Goal: Task Accomplishment & Management: Manage account settings

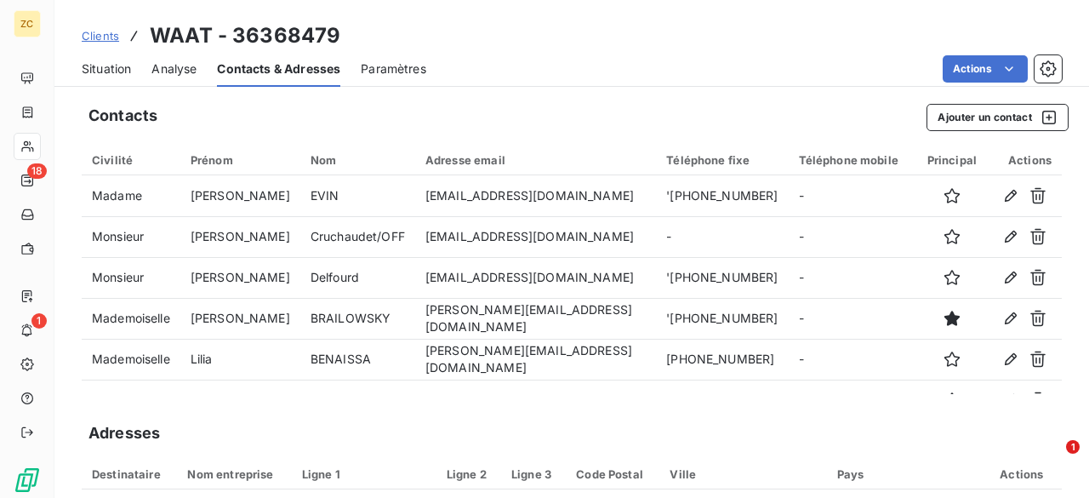
scroll to position [68, 0]
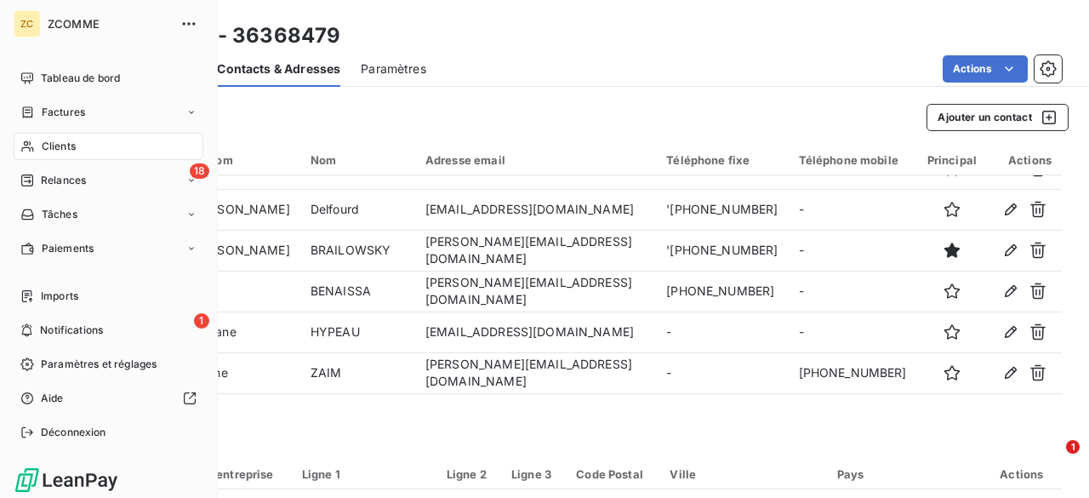
drag, startPoint x: 37, startPoint y: 146, endPoint x: 97, endPoint y: 130, distance: 62.6
click at [37, 146] on div "Clients" at bounding box center [109, 146] width 190 height 27
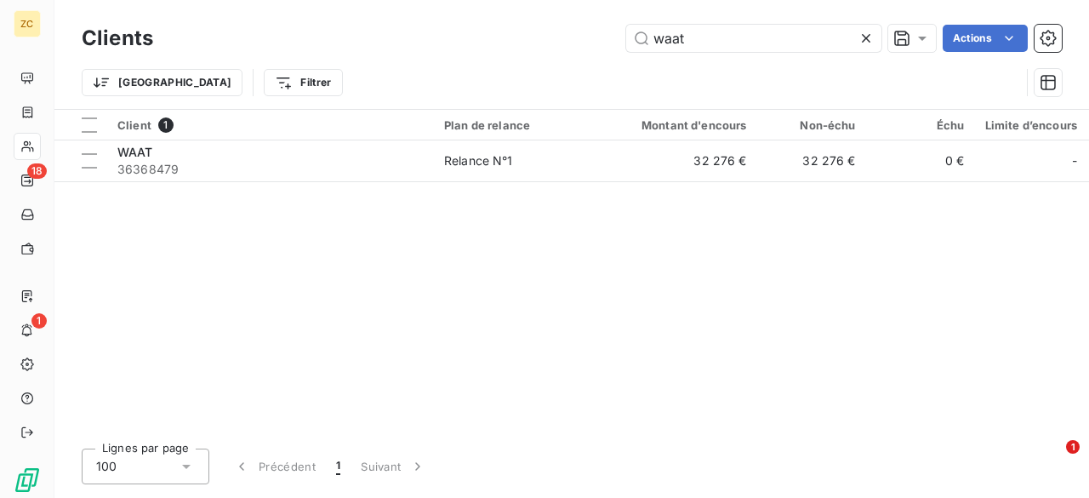
drag, startPoint x: 720, startPoint y: 31, endPoint x: 564, endPoint y: 38, distance: 155.9
click at [564, 38] on div "waat Actions" at bounding box center [618, 38] width 889 height 27
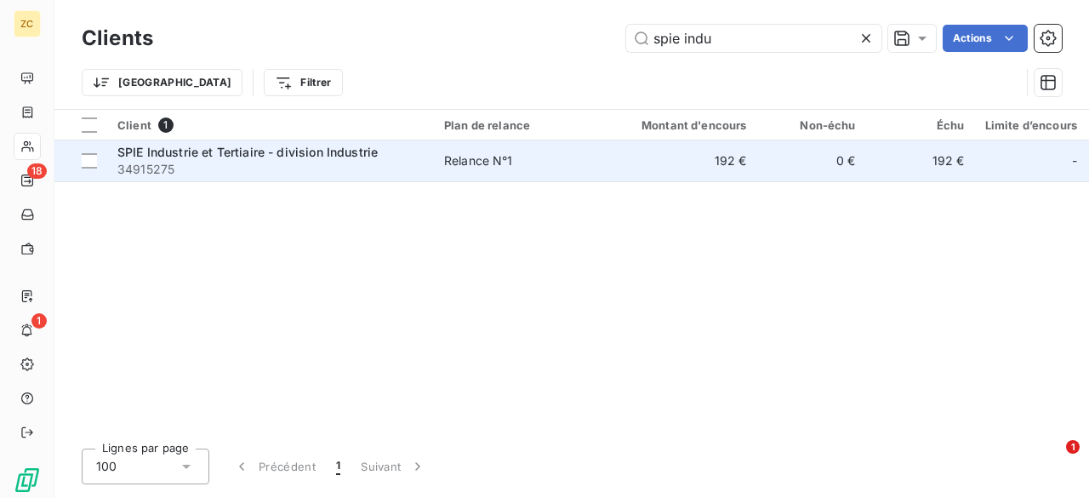
type input "spie indu"
click at [220, 155] on span "SPIE Industrie et Tertiaire - division Industrie" at bounding box center [247, 152] width 260 height 14
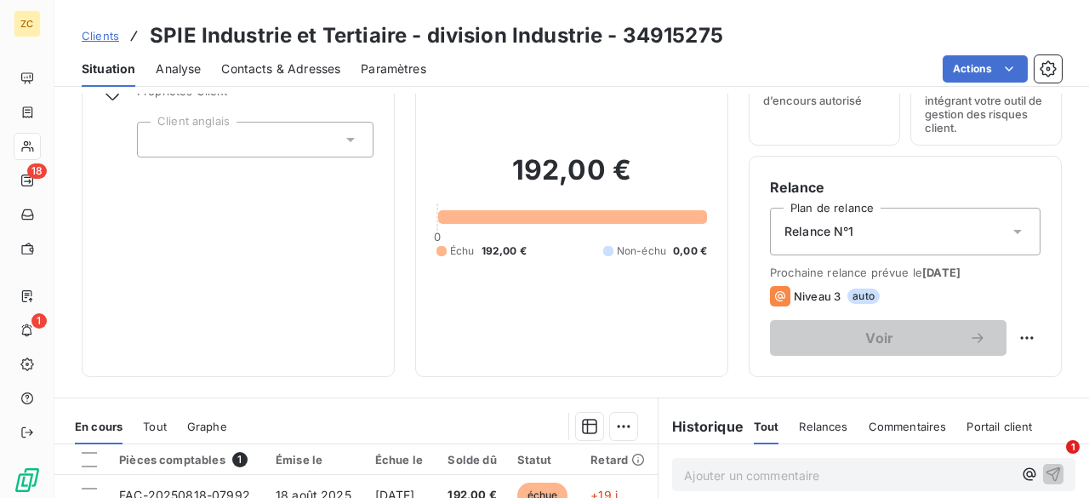
scroll to position [340, 0]
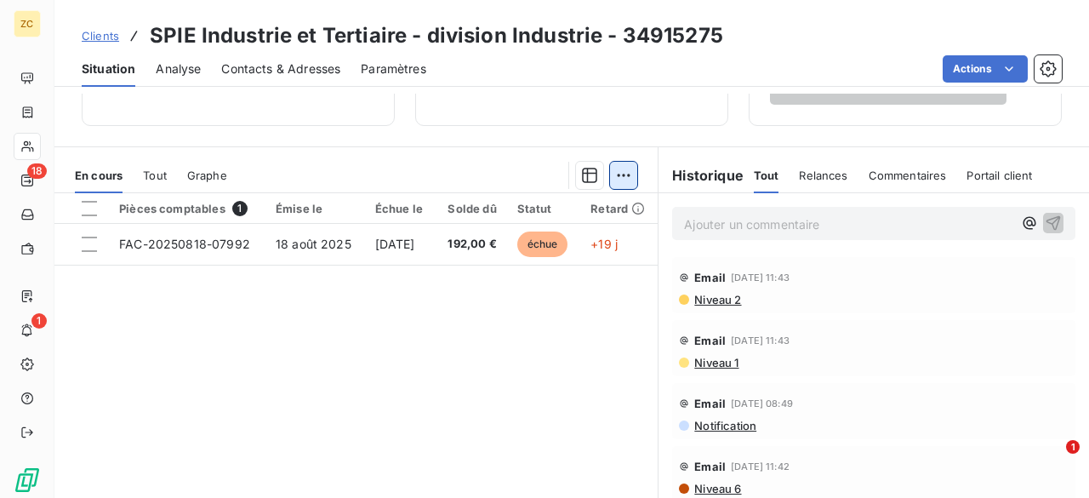
click at [620, 177] on html "ZC 18 1 Clients SPIE Industrie et Tertiaire - division Industrie - 34915275 Sit…" at bounding box center [544, 249] width 1089 height 498
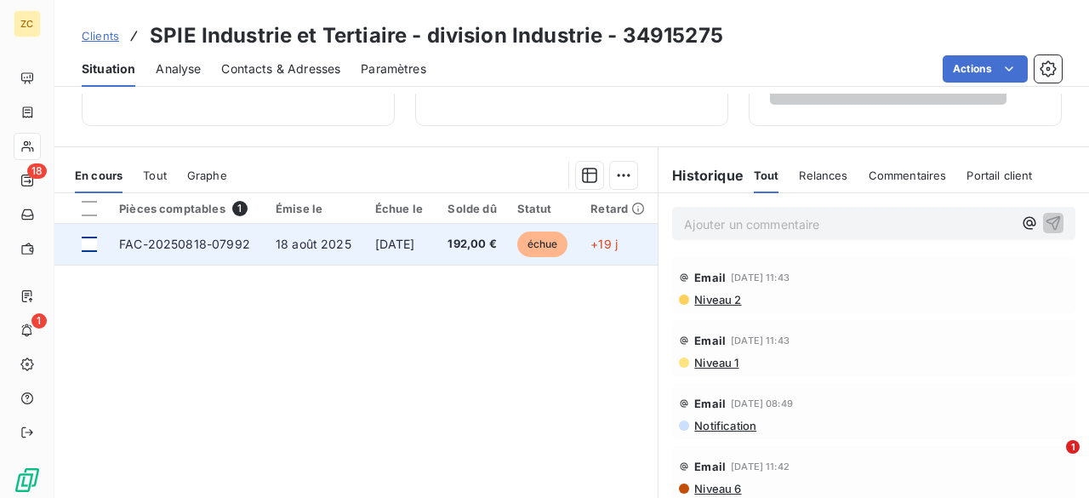
click at [85, 240] on html "ZC 18 1 Clients SPIE Industrie et Tertiaire - division Industrie - 34915275 Sit…" at bounding box center [544, 249] width 1089 height 498
click at [92, 240] on div at bounding box center [89, 244] width 15 height 15
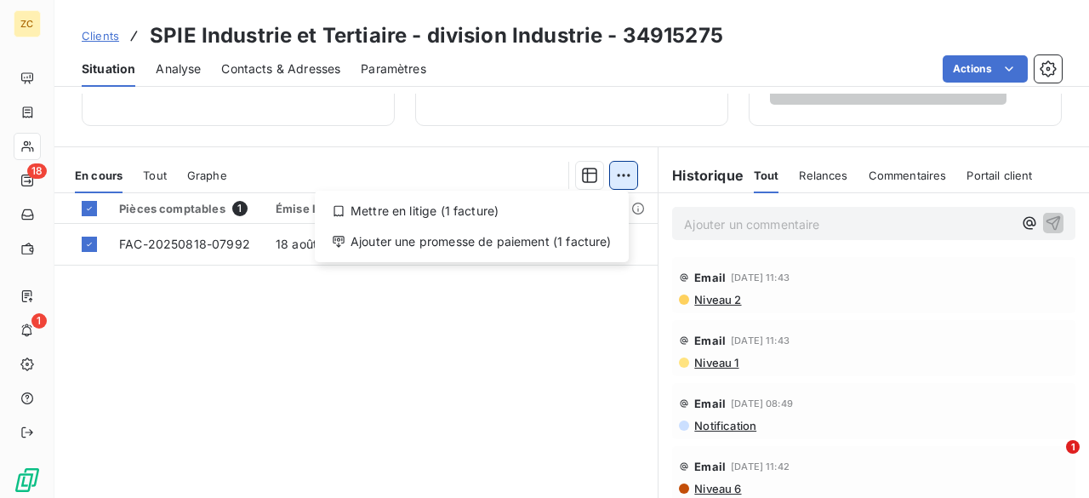
click at [617, 174] on html "ZC 18 1 Clients SPIE Industrie et Tertiaire - division Industrie - 34915275 Sit…" at bounding box center [544, 249] width 1089 height 498
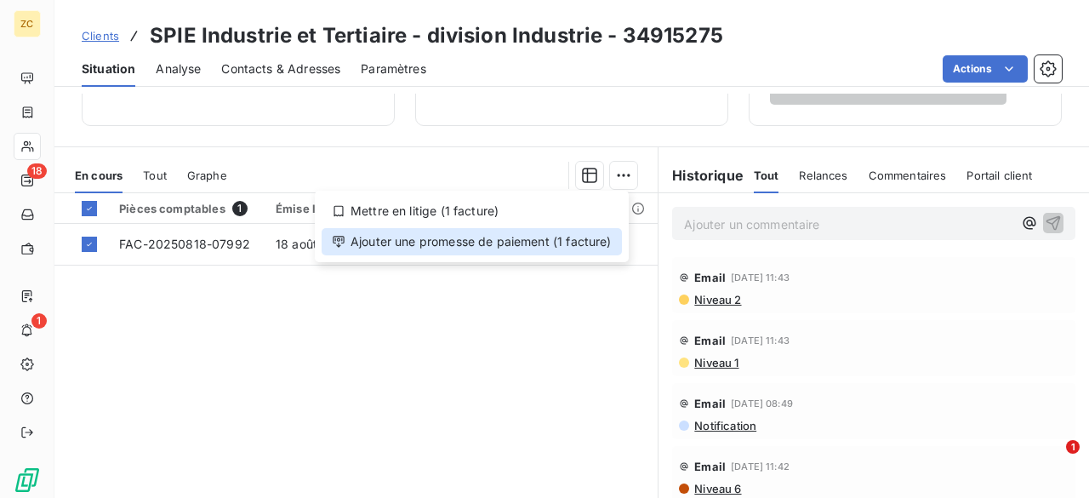
click at [451, 234] on div "Ajouter une promesse de paiement (1 facture)" at bounding box center [472, 241] width 300 height 27
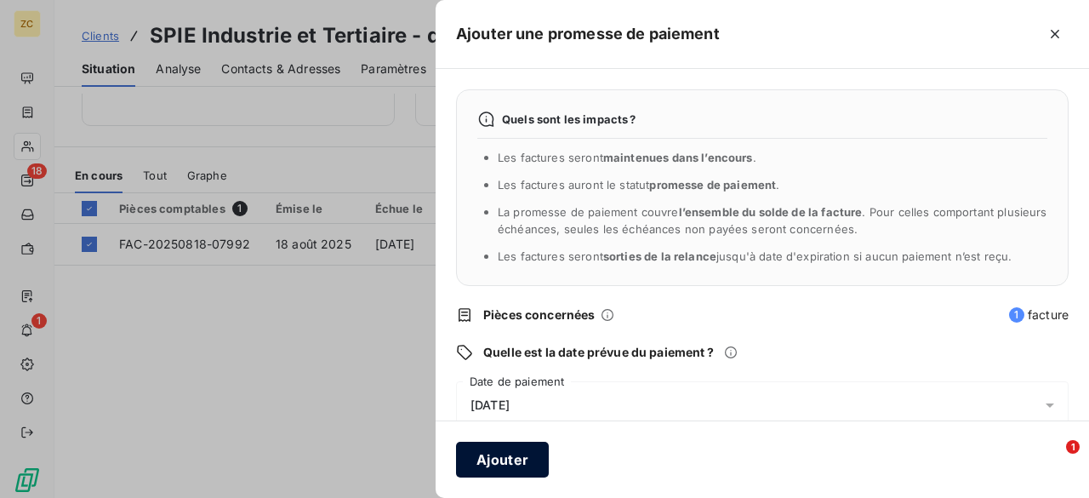
click at [497, 449] on button "Ajouter" at bounding box center [502, 460] width 93 height 36
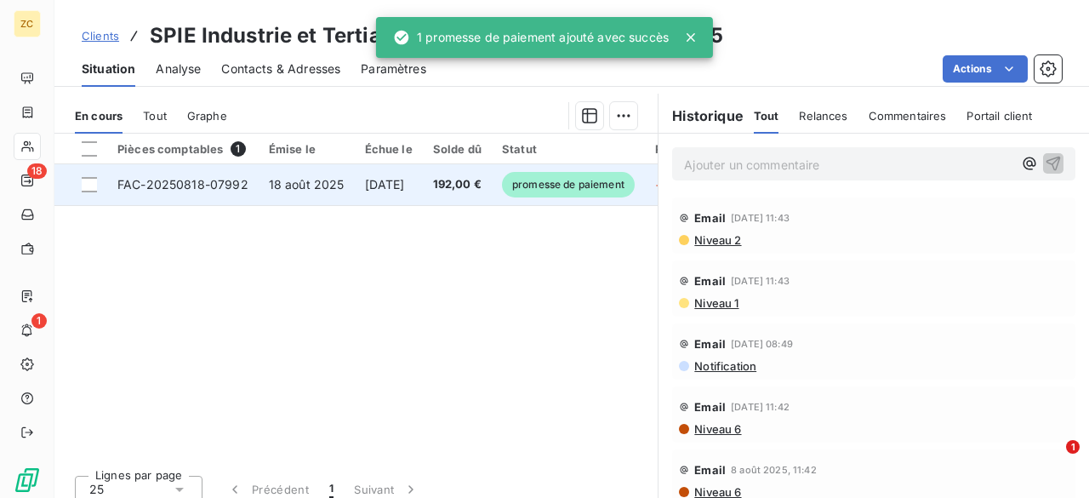
click at [603, 185] on span "promesse de paiement" at bounding box center [568, 185] width 133 height 26
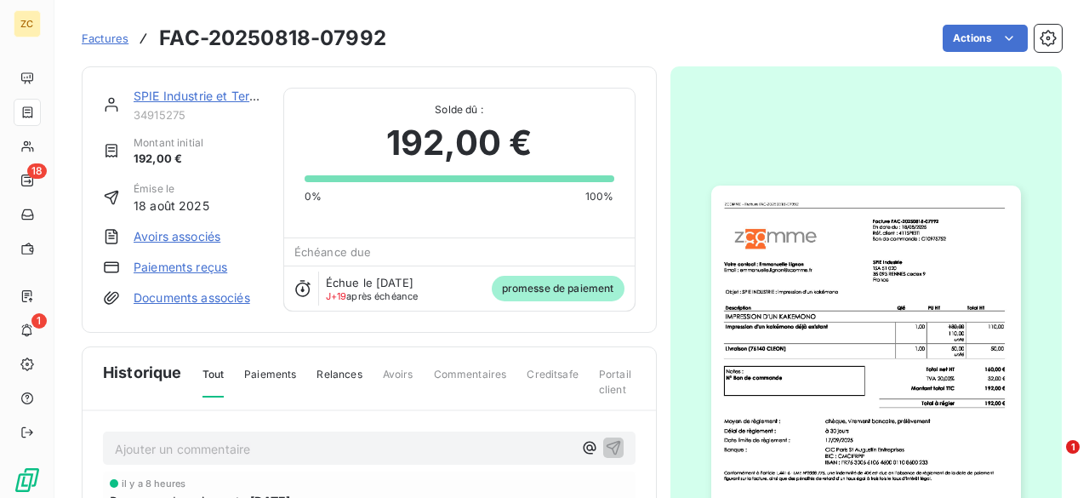
click at [106, 33] on span "Factures" at bounding box center [105, 38] width 47 height 14
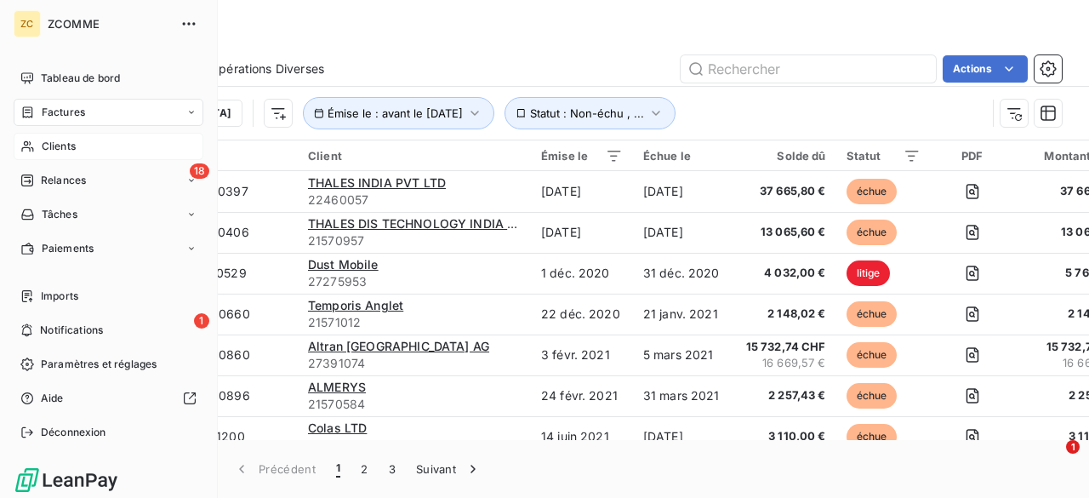
click at [64, 145] on span "Clients" at bounding box center [59, 146] width 34 height 15
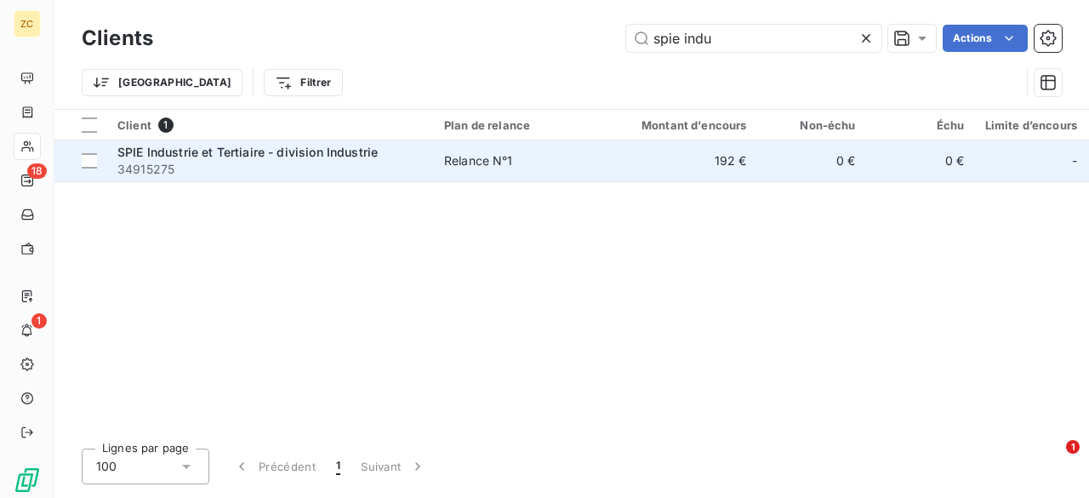
click at [143, 152] on span "SPIE Industrie et Tertiaire - division Industrie" at bounding box center [247, 152] width 260 height 14
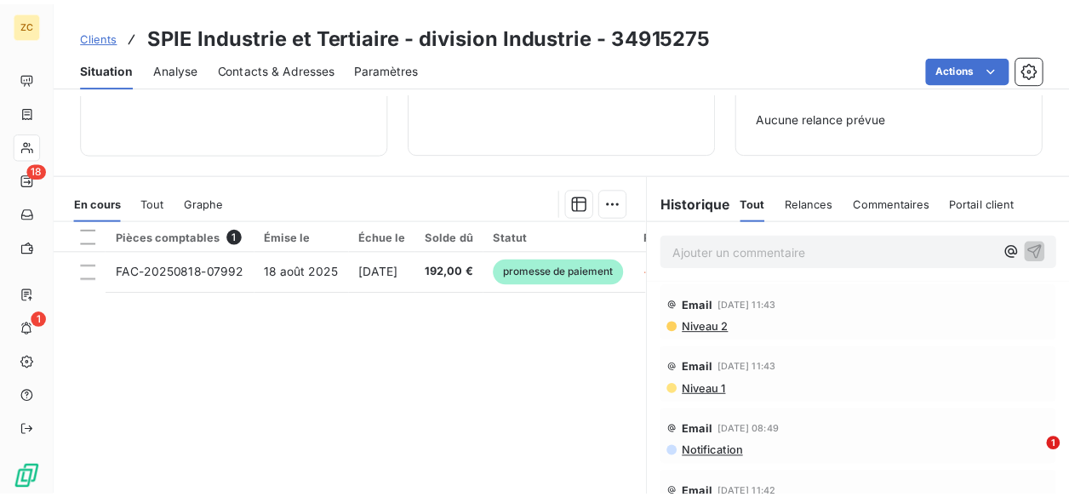
scroll to position [255, 0]
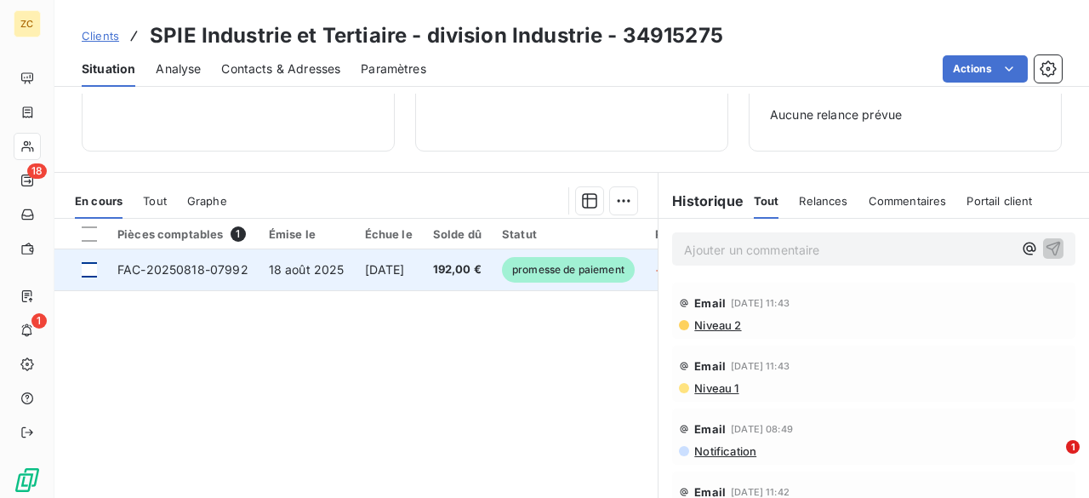
click at [89, 263] on div at bounding box center [89, 269] width 15 height 15
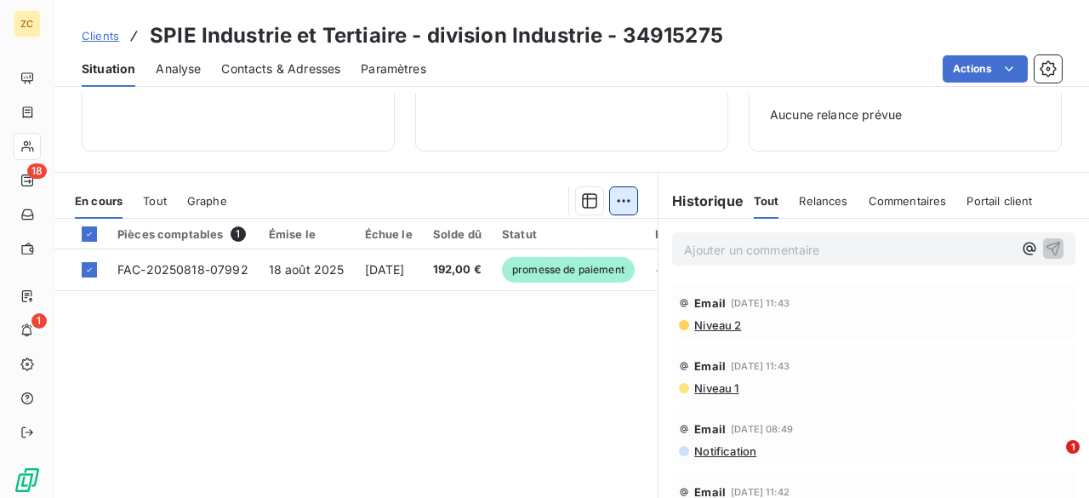
click at [606, 205] on html "ZC 18 1 Clients SPIE Industrie et Tertiaire - division Industrie - 34915275 Sit…" at bounding box center [544, 249] width 1089 height 498
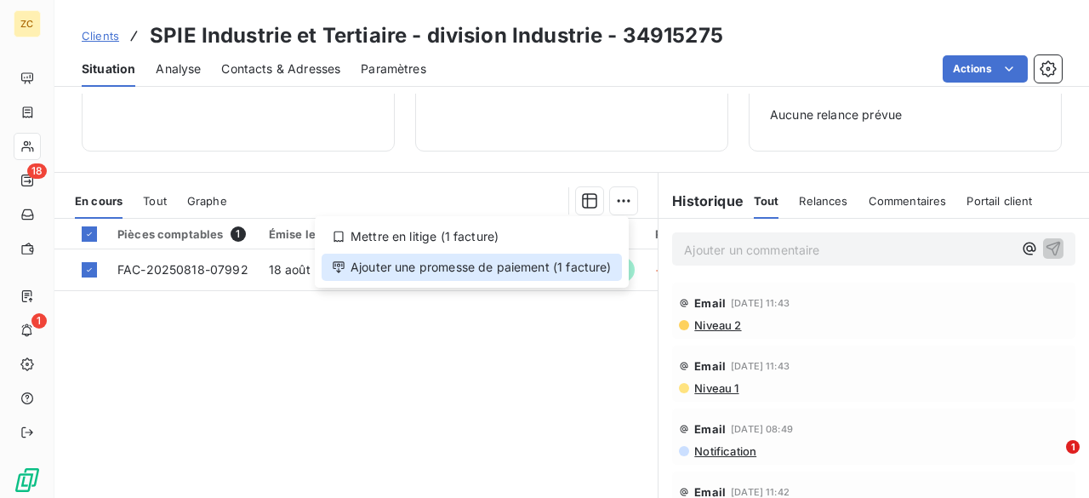
click at [528, 270] on div "Ajouter une promesse de paiement (1 facture)" at bounding box center [472, 267] width 300 height 27
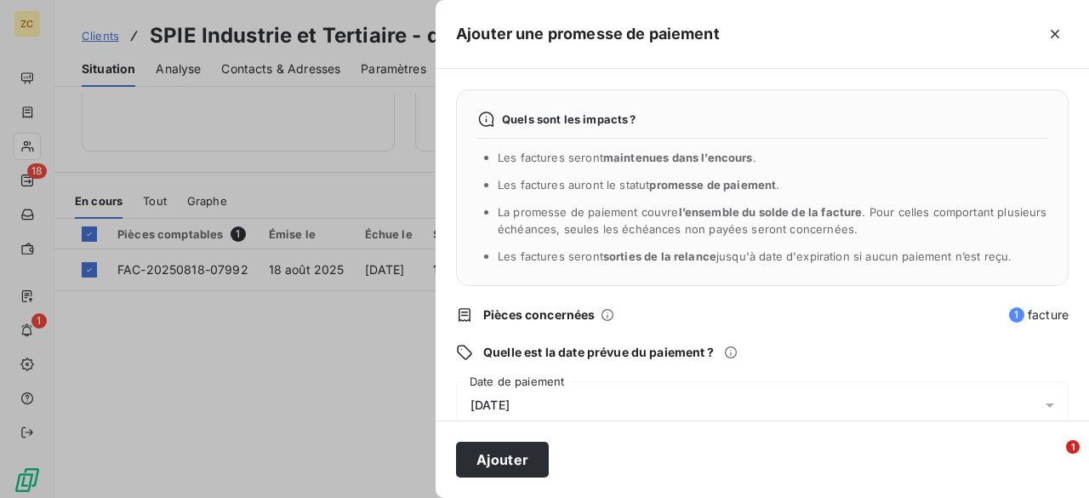
click at [510, 398] on span "[DATE]" at bounding box center [490, 405] width 39 height 14
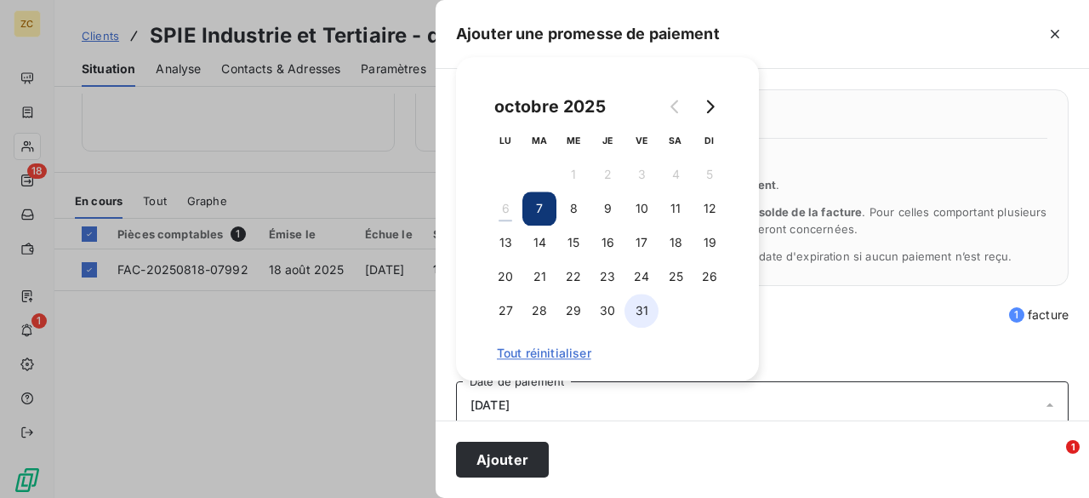
click at [651, 307] on button "31" at bounding box center [642, 311] width 34 height 34
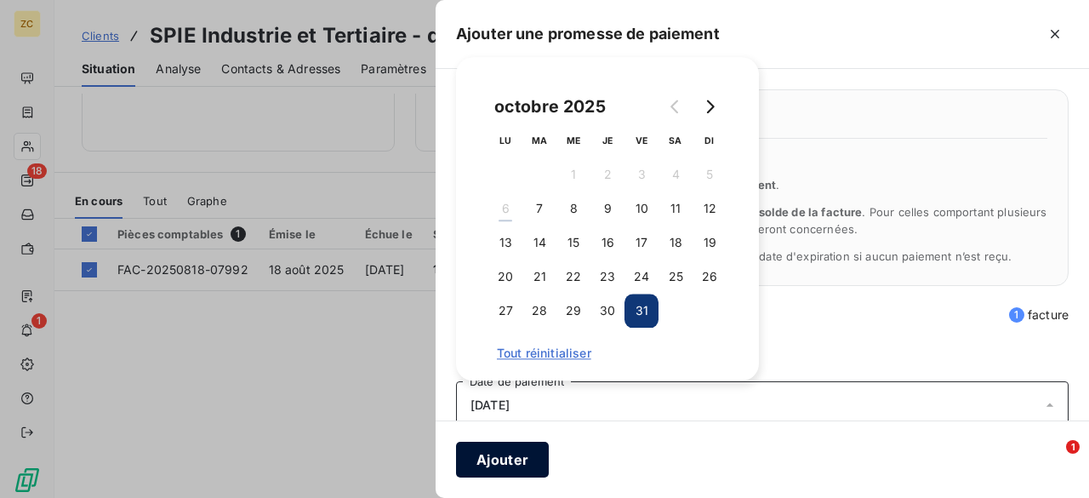
click at [489, 463] on button "Ajouter" at bounding box center [502, 460] width 93 height 36
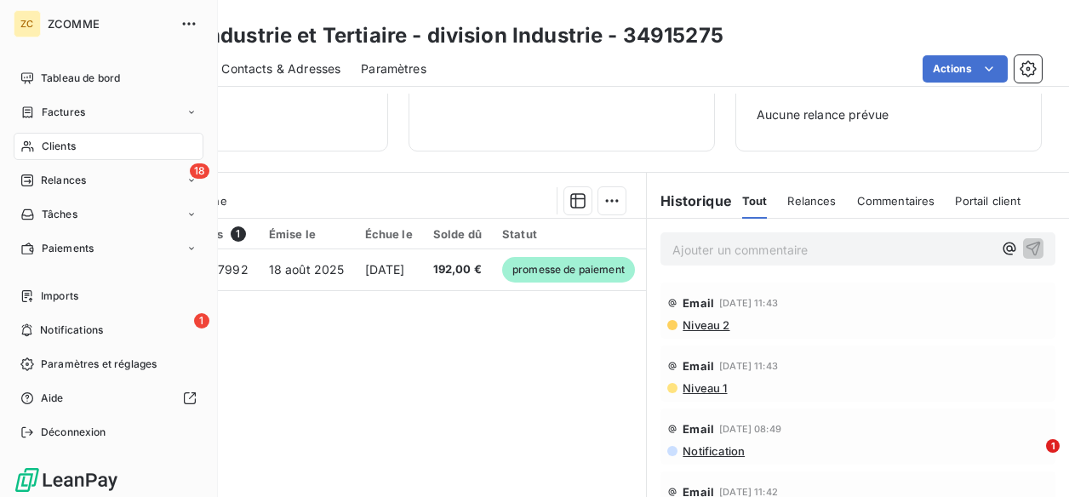
drag, startPoint x: 53, startPoint y: 151, endPoint x: 61, endPoint y: 149, distance: 8.9
click at [54, 151] on span "Clients" at bounding box center [59, 146] width 34 height 15
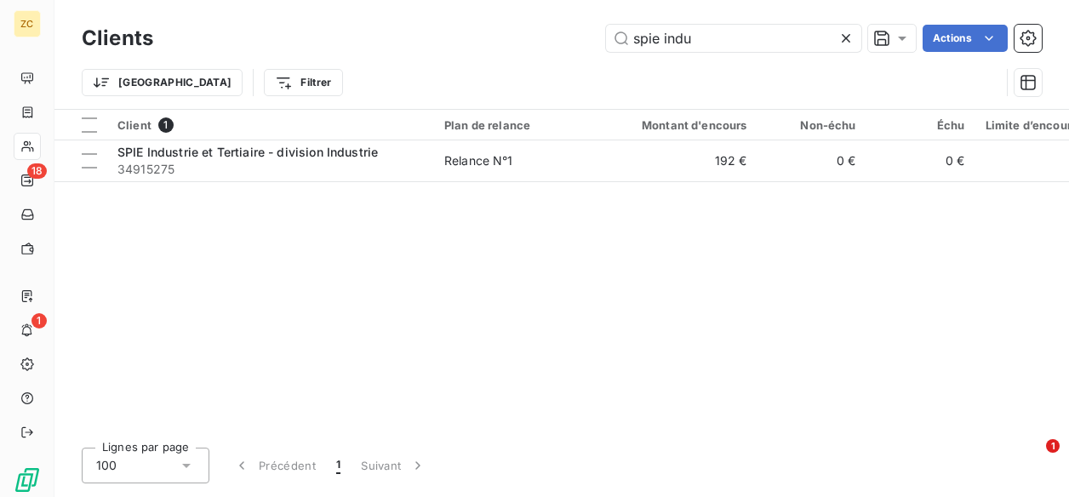
drag, startPoint x: 729, startPoint y: 37, endPoint x: 548, endPoint y: 20, distance: 181.2
click at [548, 20] on div "Clients spie indu Actions" at bounding box center [562, 38] width 960 height 36
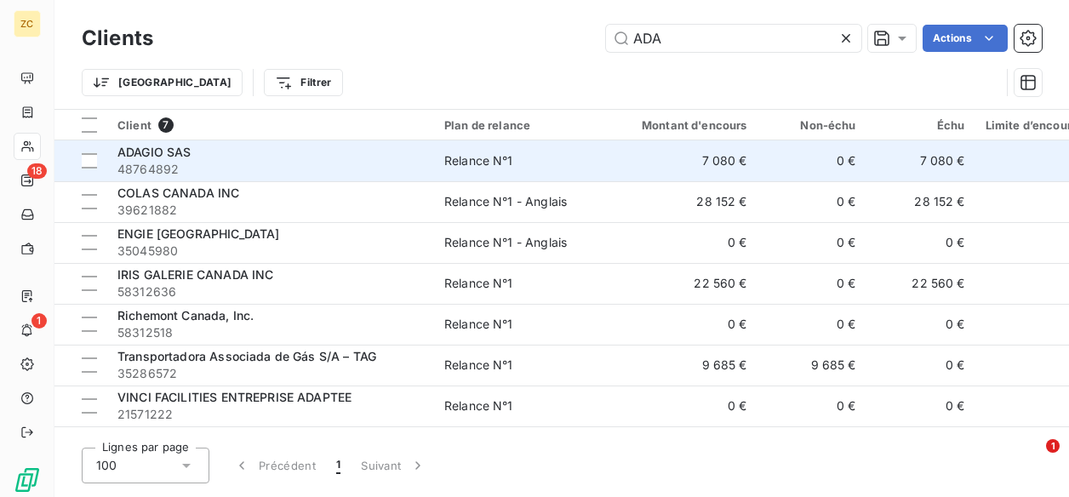
type input "ADA"
click at [235, 157] on div "ADAGIO SAS" at bounding box center [270, 152] width 306 height 17
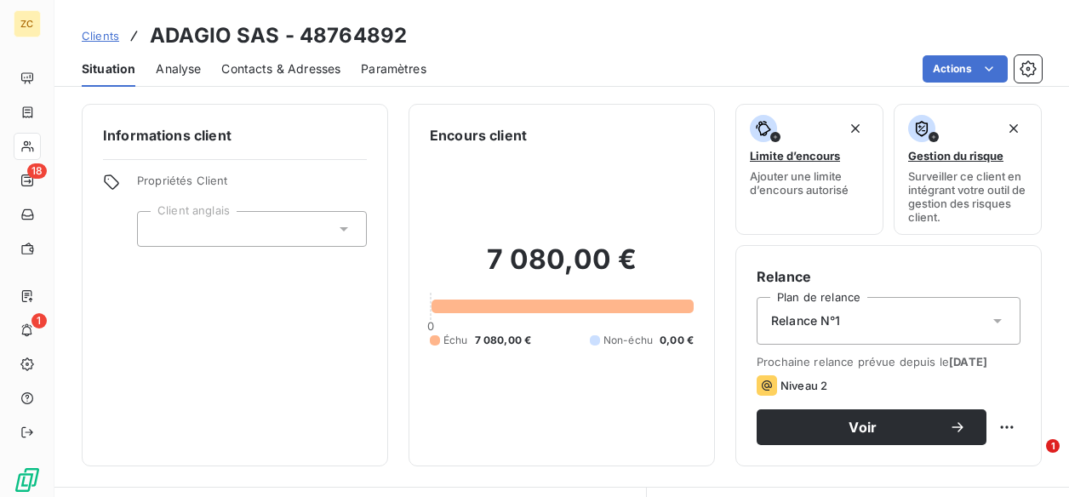
click at [282, 69] on span "Contacts & Adresses" at bounding box center [280, 68] width 119 height 17
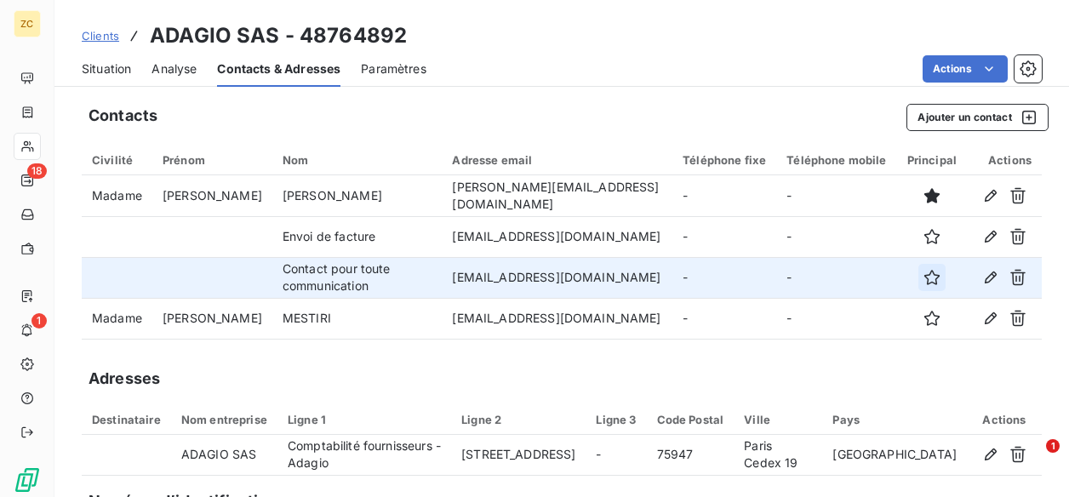
click at [923, 278] on icon "button" at bounding box center [931, 277] width 17 height 17
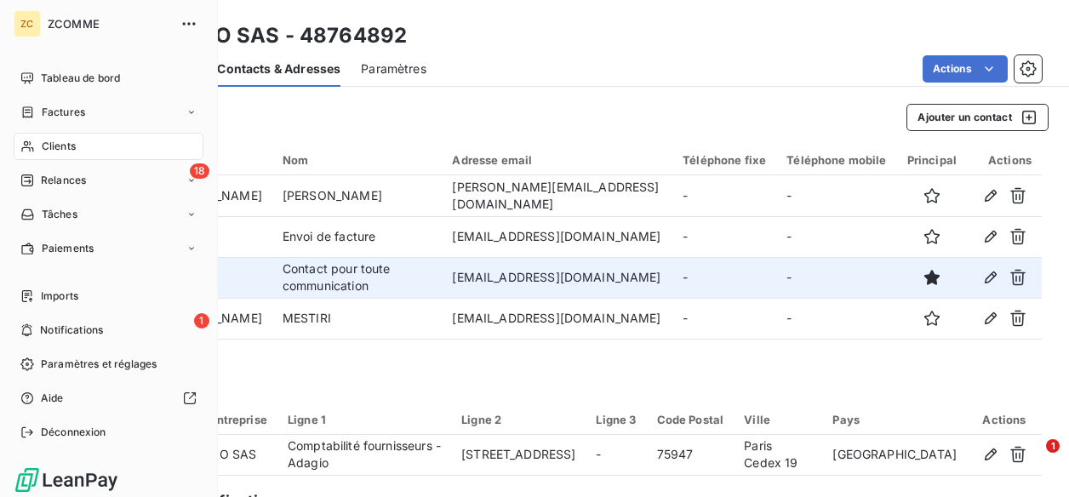
click at [58, 147] on span "Clients" at bounding box center [59, 146] width 34 height 15
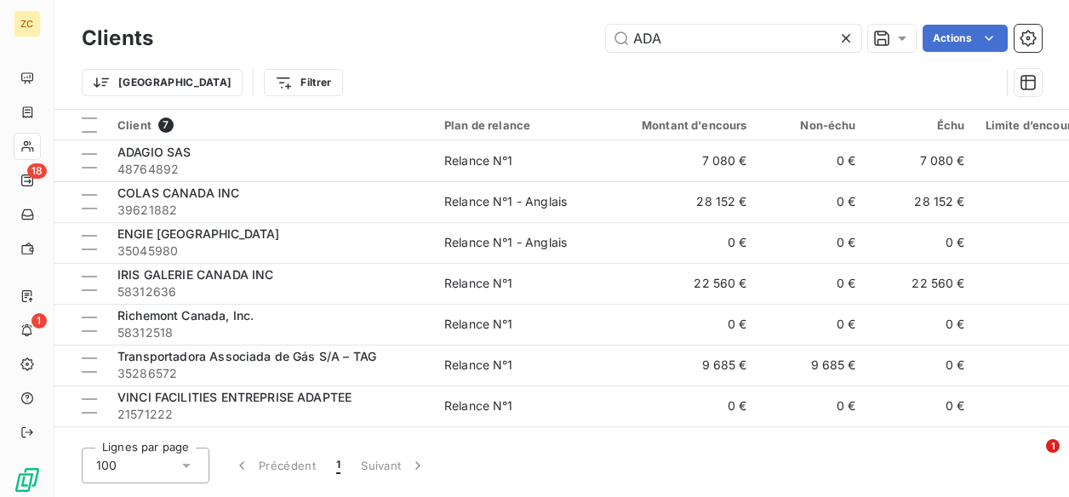
drag, startPoint x: 668, startPoint y: 37, endPoint x: 563, endPoint y: 34, distance: 104.7
click at [563, 34] on div "ADA Actions" at bounding box center [608, 38] width 868 height 27
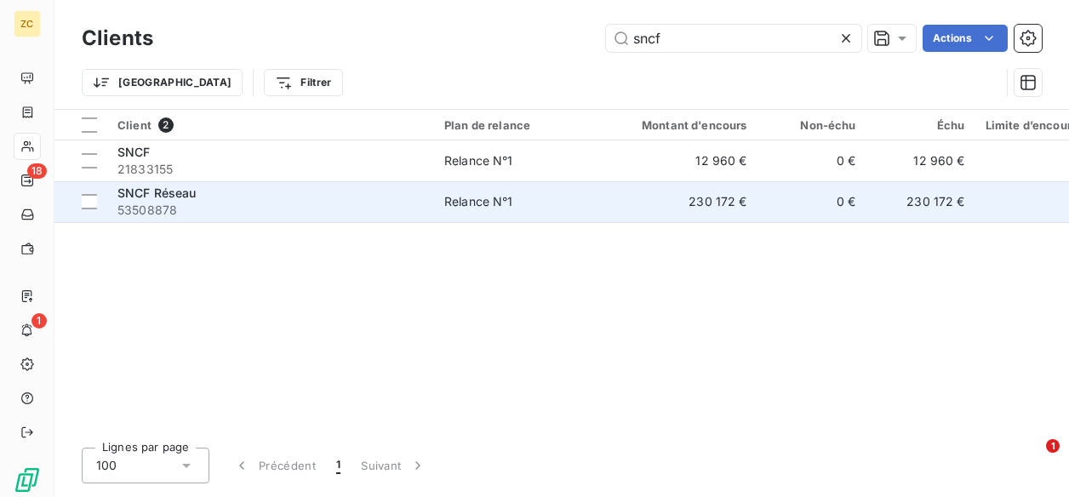
type input "sncf"
click at [145, 194] on span "SNCF Réseau" at bounding box center [156, 193] width 79 height 14
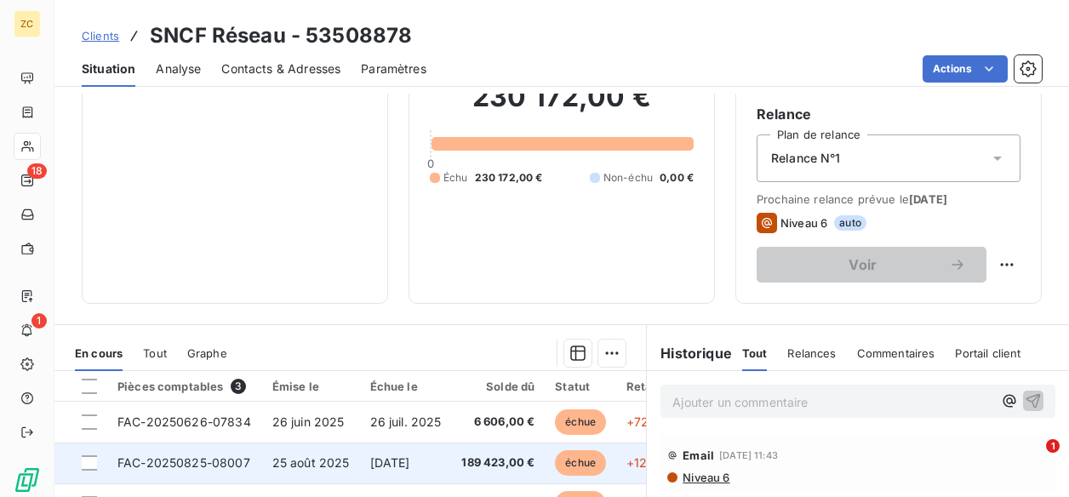
scroll to position [340, 0]
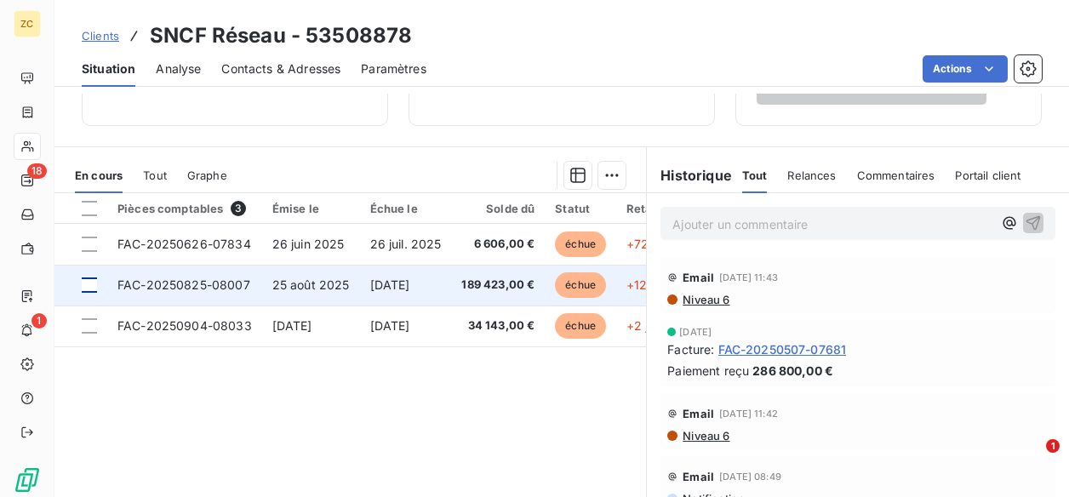
click at [86, 288] on div at bounding box center [89, 284] width 15 height 15
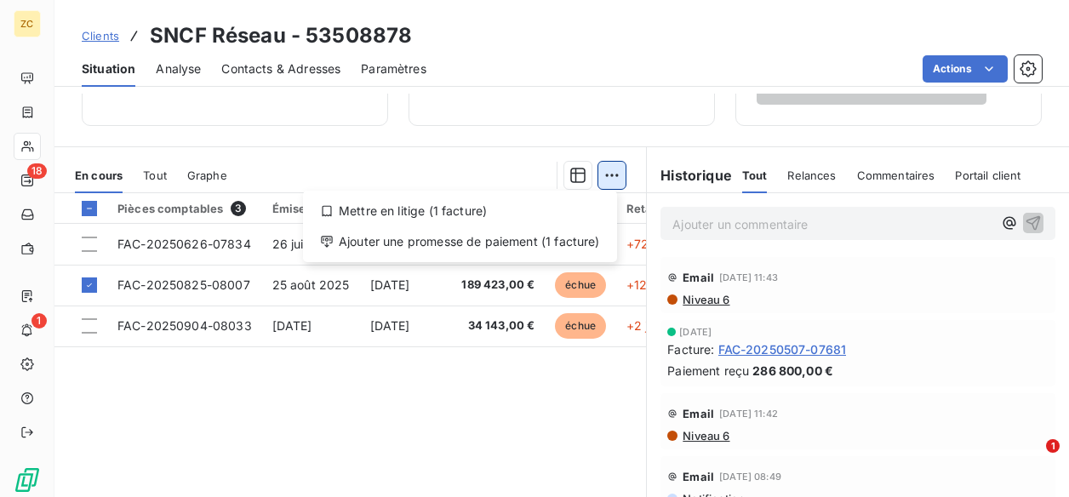
click at [601, 173] on html "ZC 18 1 Clients SNCF Réseau - 53508878 Situation Analyse Contacts & Adresses Pa…" at bounding box center [534, 248] width 1069 height 497
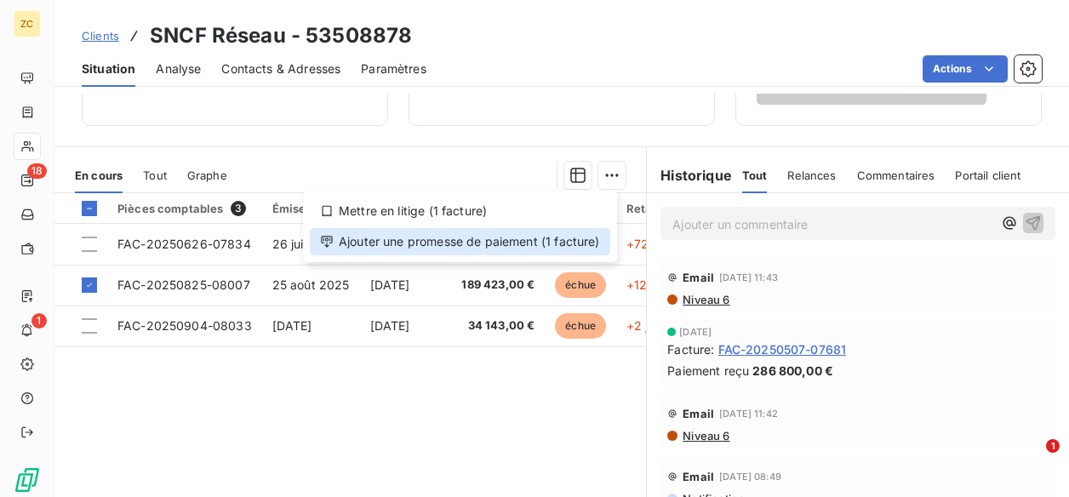
click at [395, 247] on div "Ajouter une promesse de paiement (1 facture)" at bounding box center [460, 241] width 300 height 27
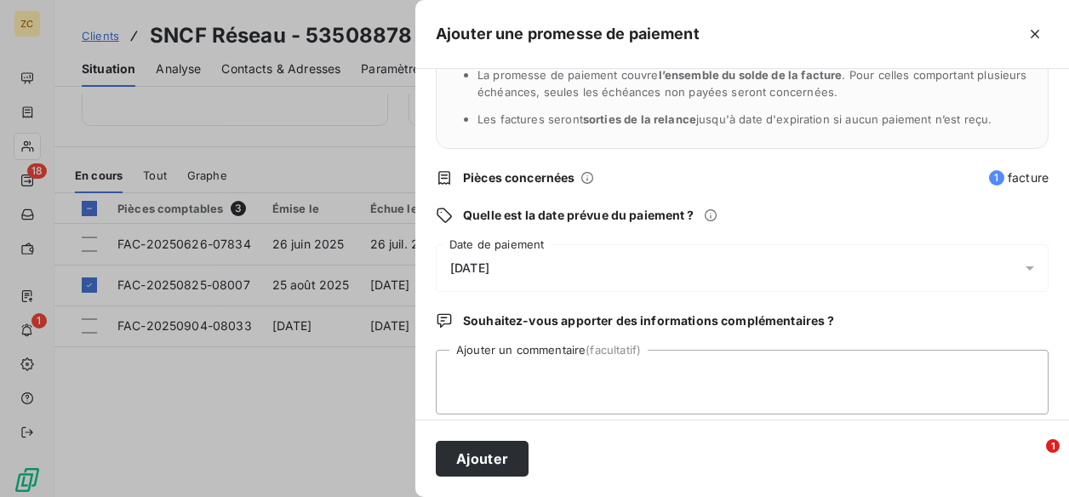
scroll to position [150, 0]
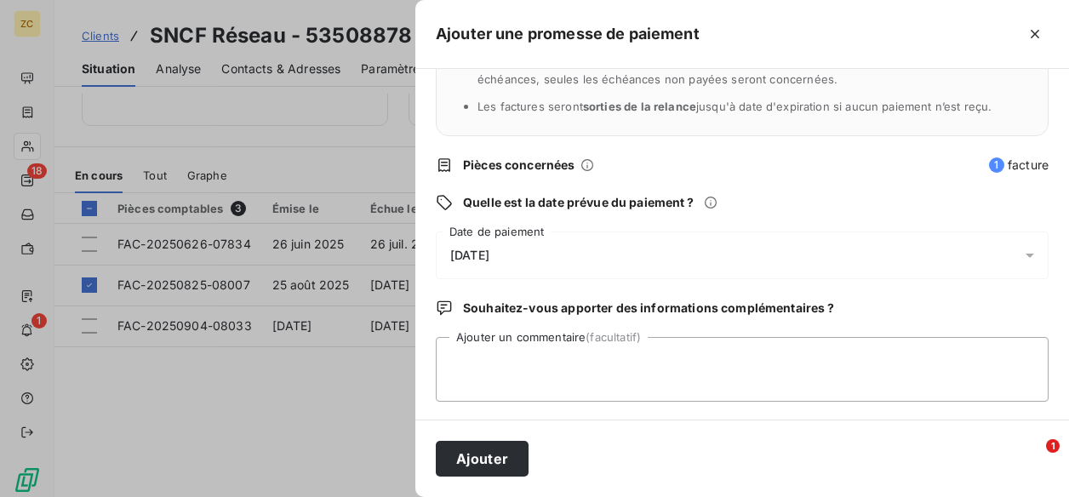
click at [472, 258] on span "[DATE]" at bounding box center [469, 256] width 39 height 14
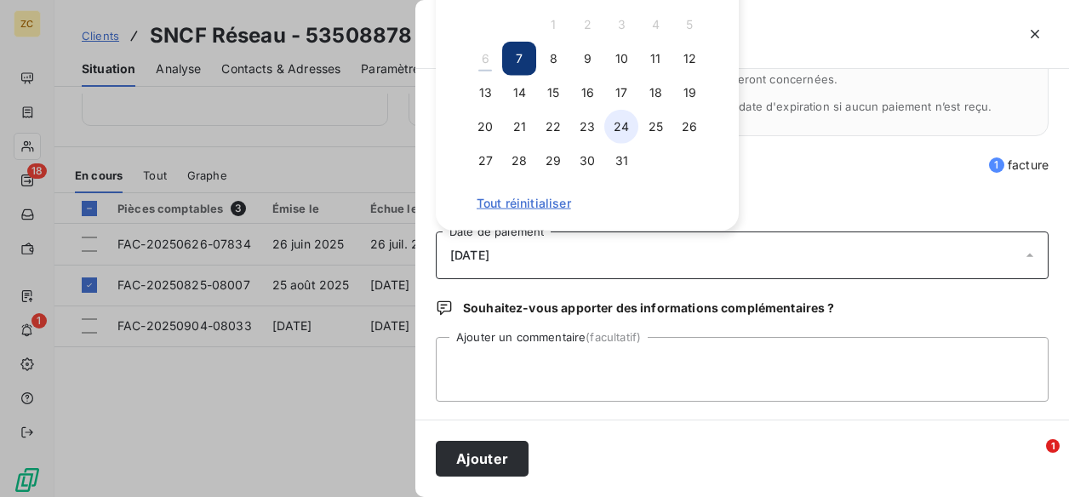
click at [622, 123] on button "24" at bounding box center [621, 127] width 34 height 34
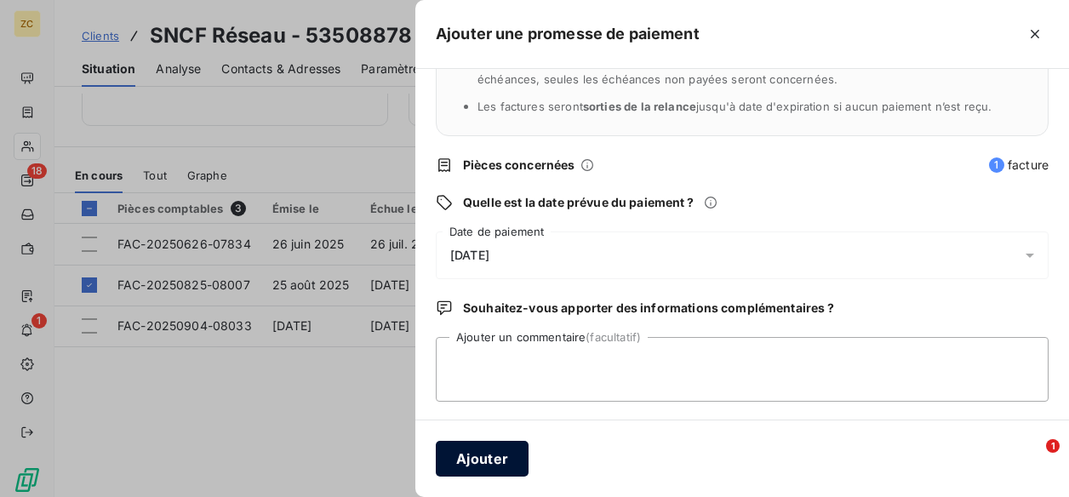
click at [489, 454] on button "Ajouter" at bounding box center [482, 459] width 93 height 36
